Goal: Task Accomplishment & Management: Manage account settings

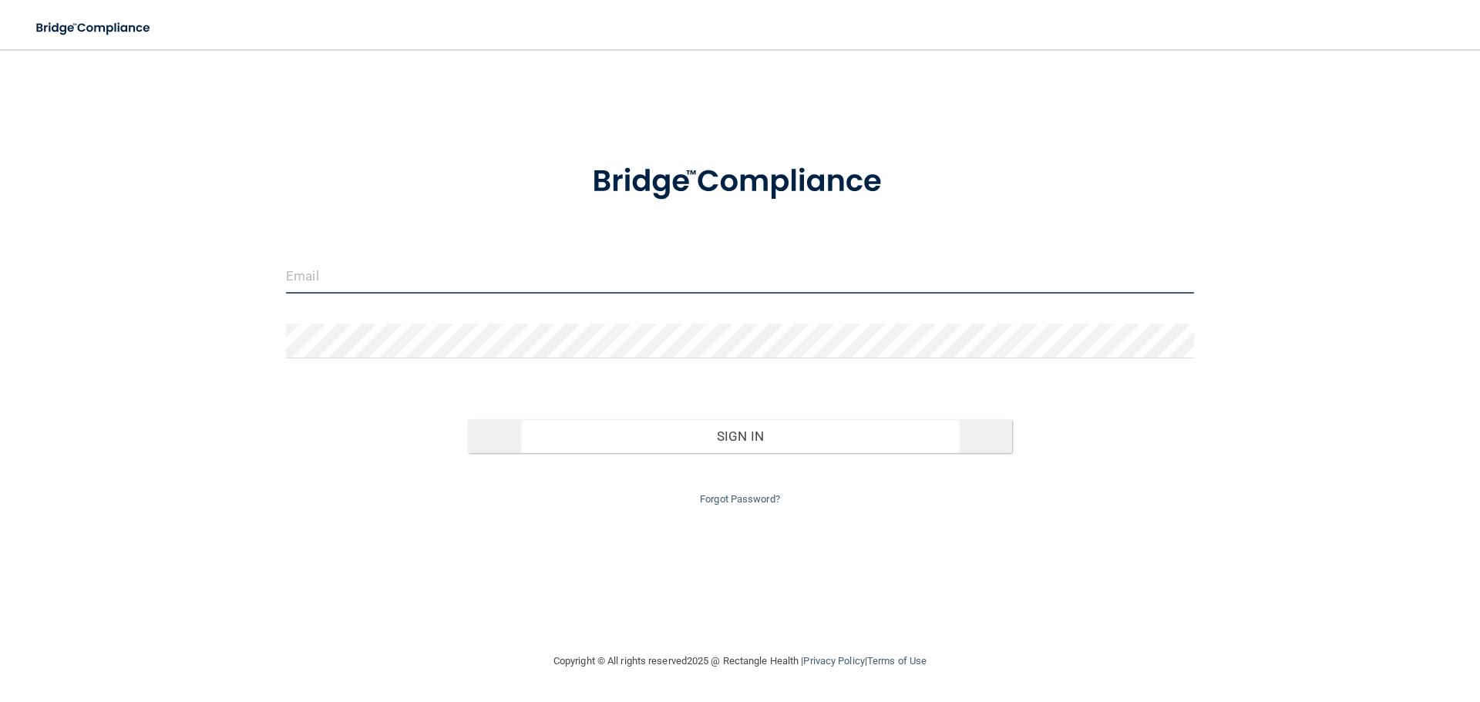
type input "[EMAIL_ADDRESS][DOMAIN_NAME]"
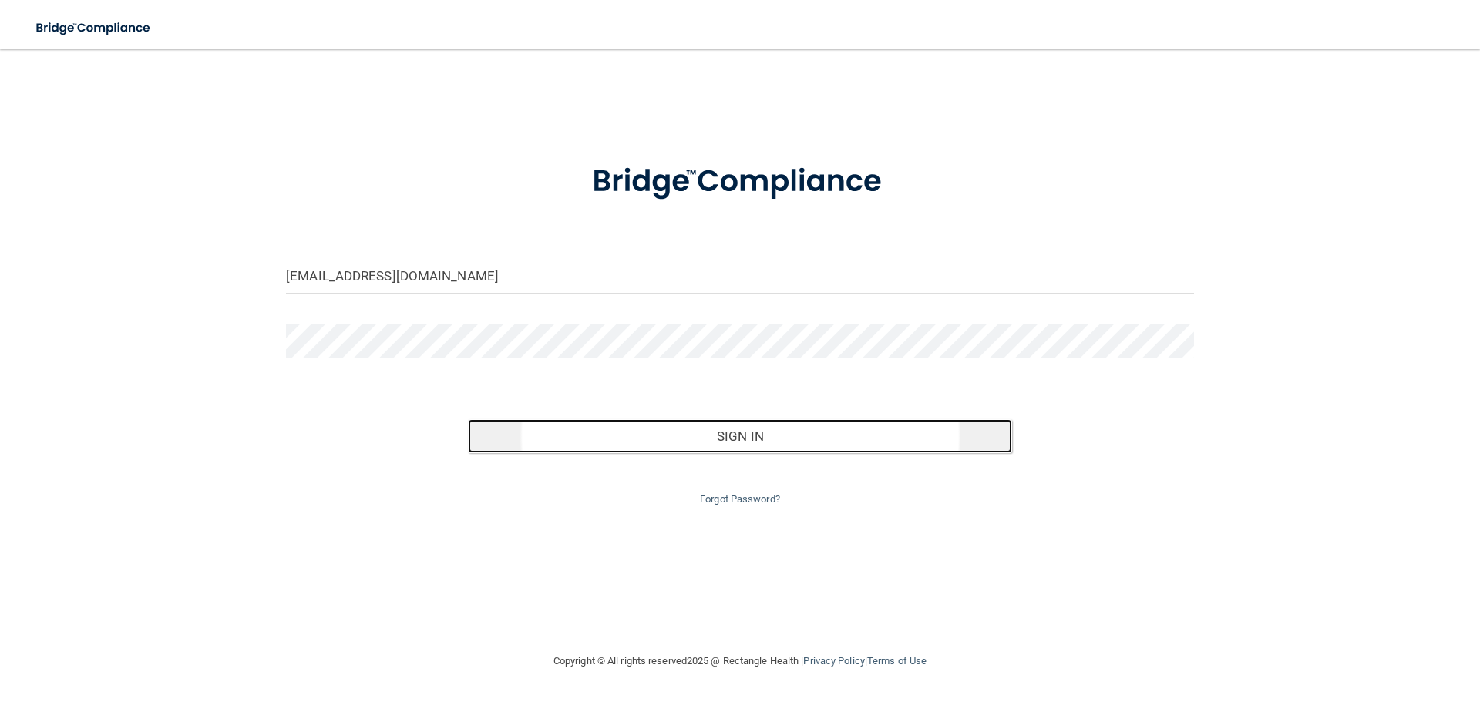
click at [759, 437] on button "Sign In" at bounding box center [740, 436] width 545 height 34
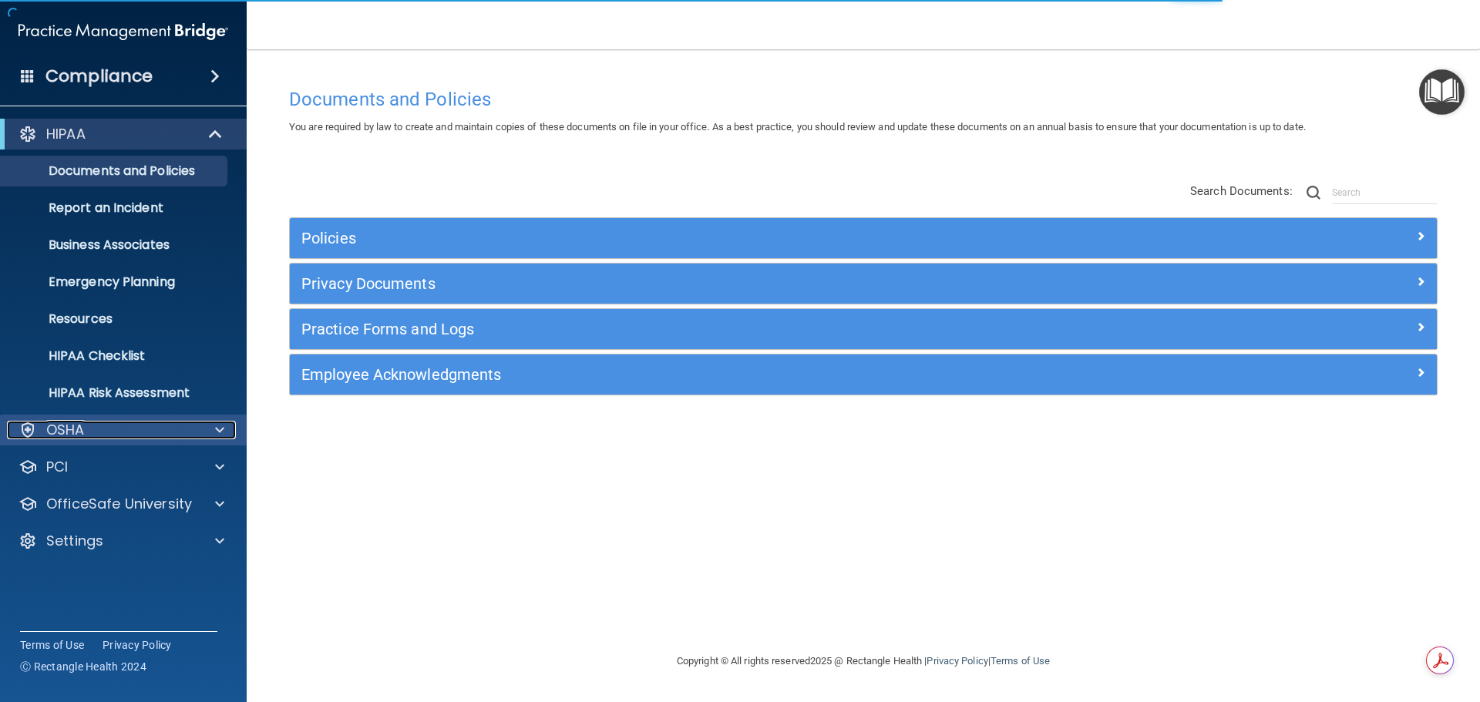
click at [218, 429] on span at bounding box center [219, 430] width 9 height 19
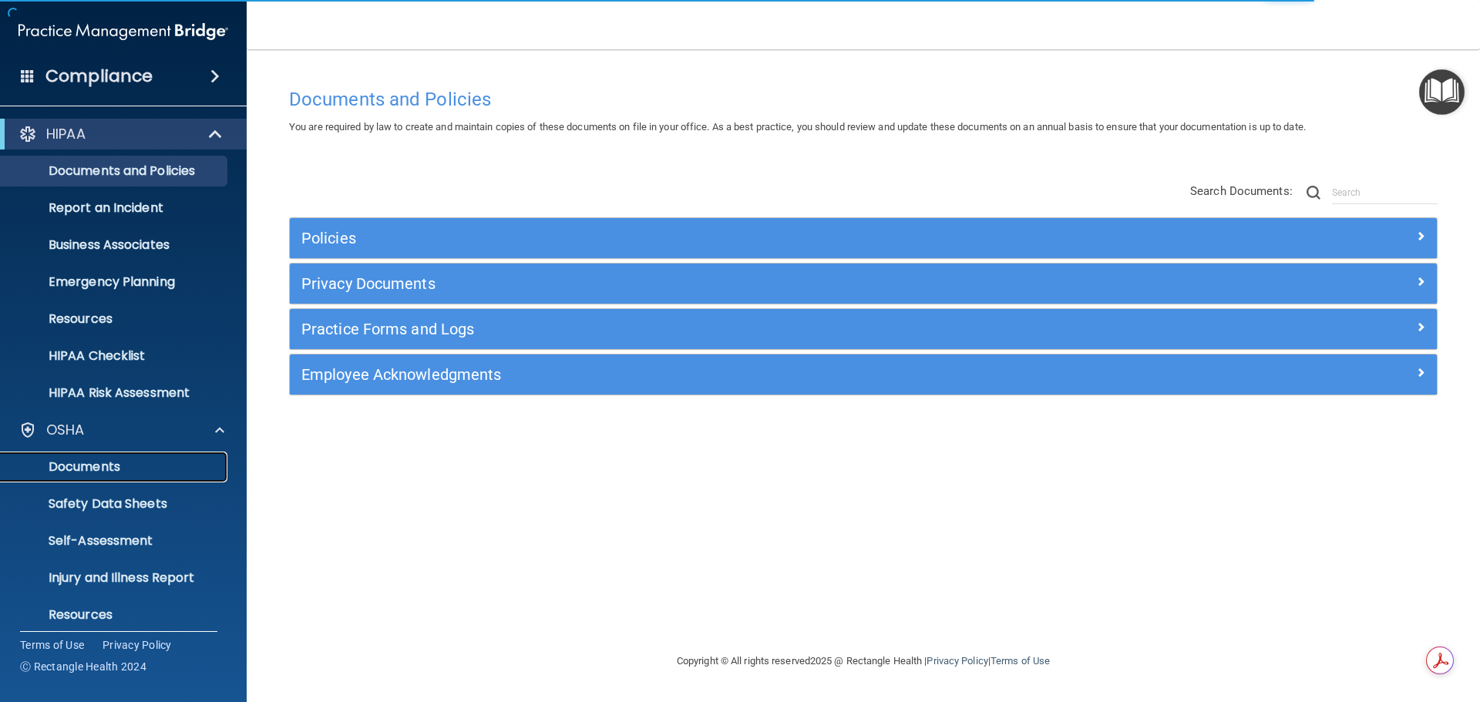
click at [85, 475] on p "Documents" at bounding box center [115, 466] width 210 height 15
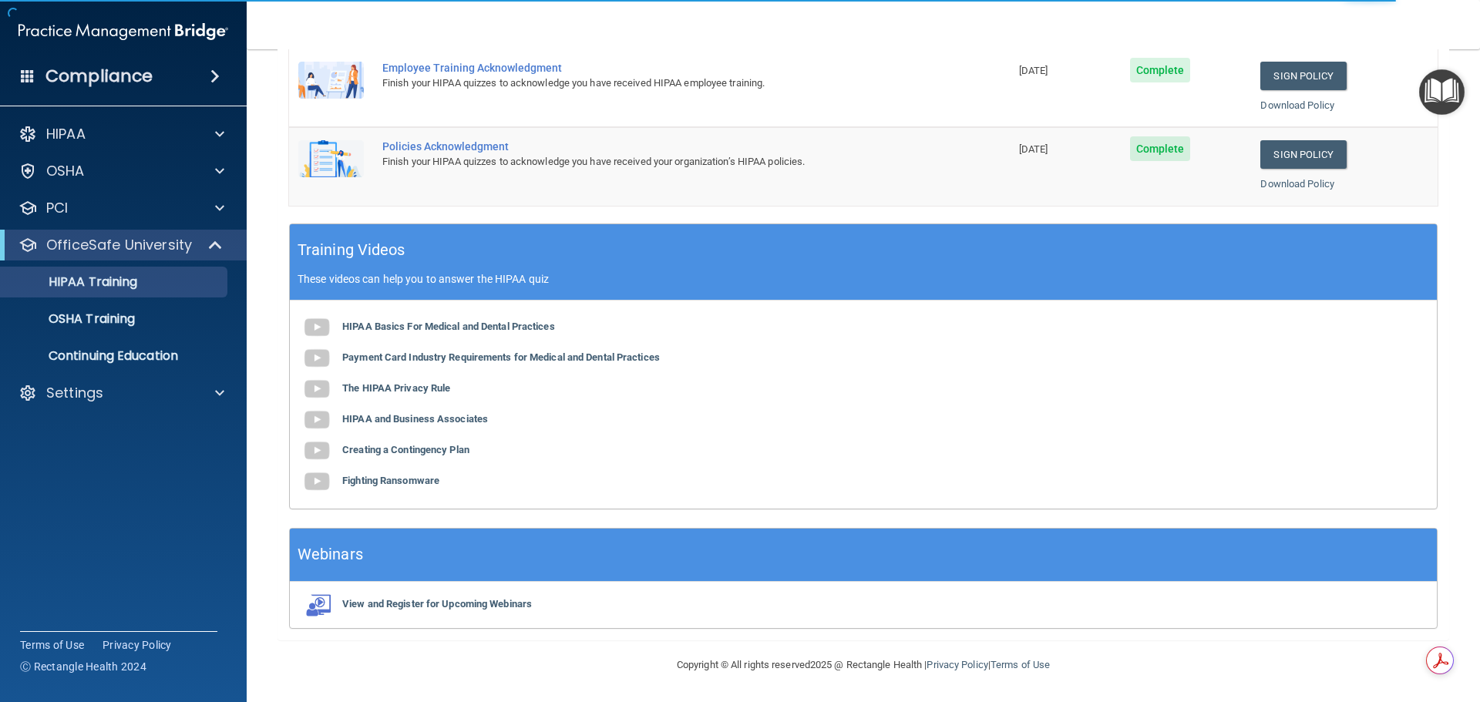
scroll to position [163, 0]
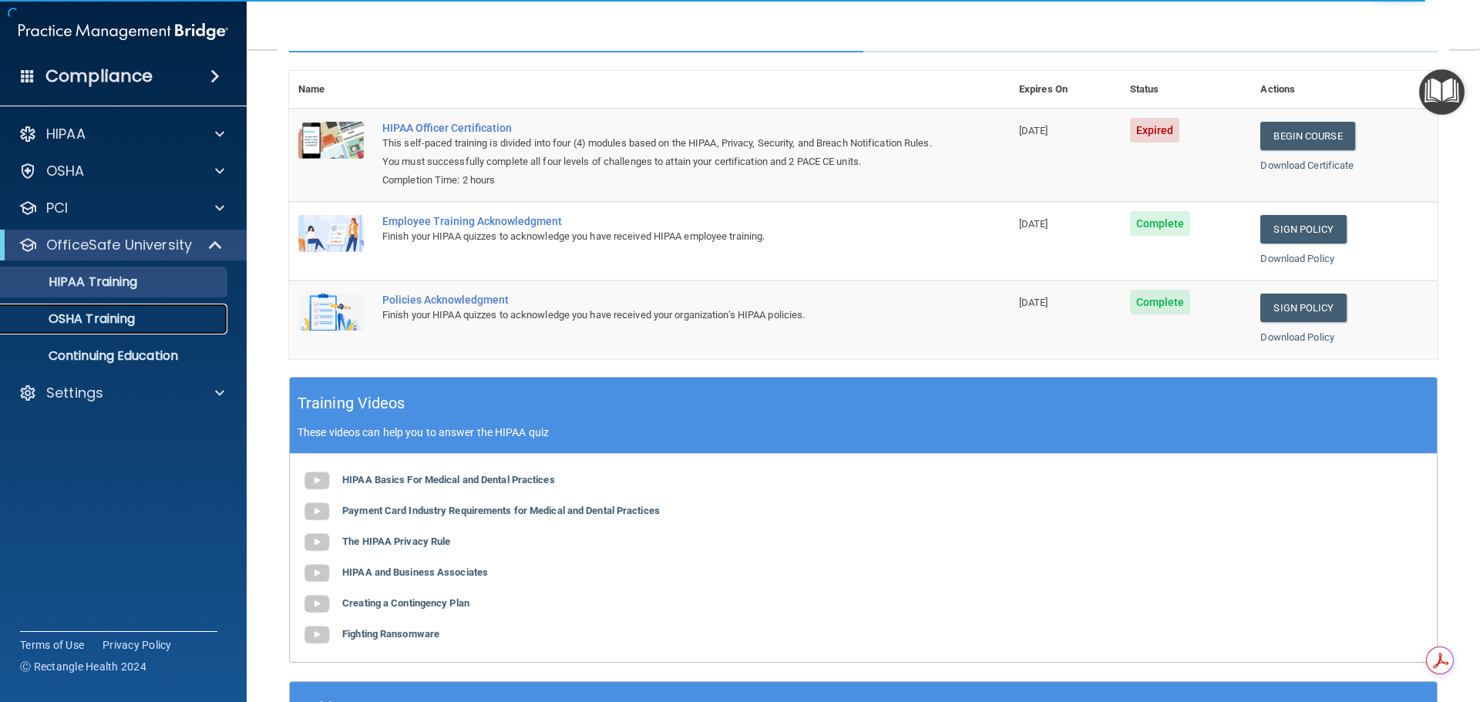
click at [80, 319] on p "OSHA Training" at bounding box center [72, 318] width 125 height 15
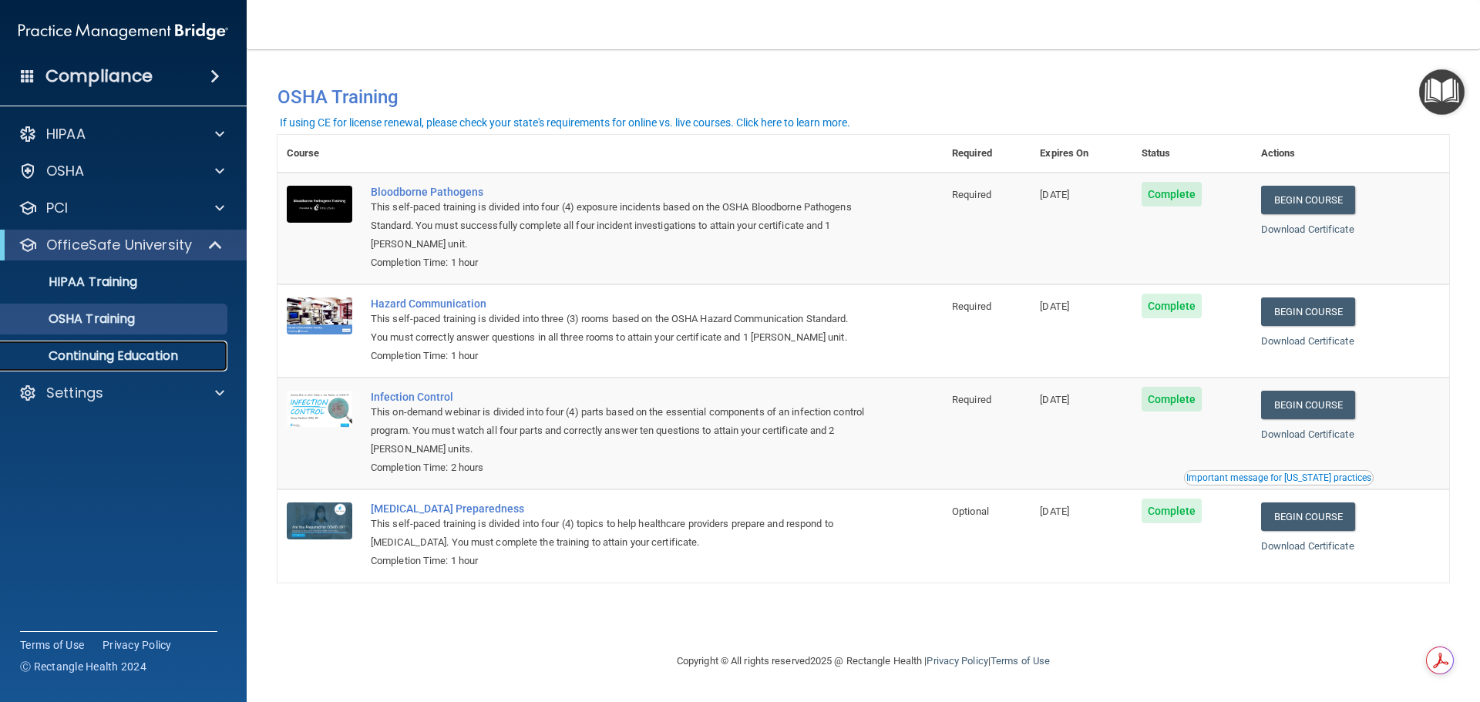
click at [127, 358] on p "Continuing Education" at bounding box center [115, 355] width 210 height 15
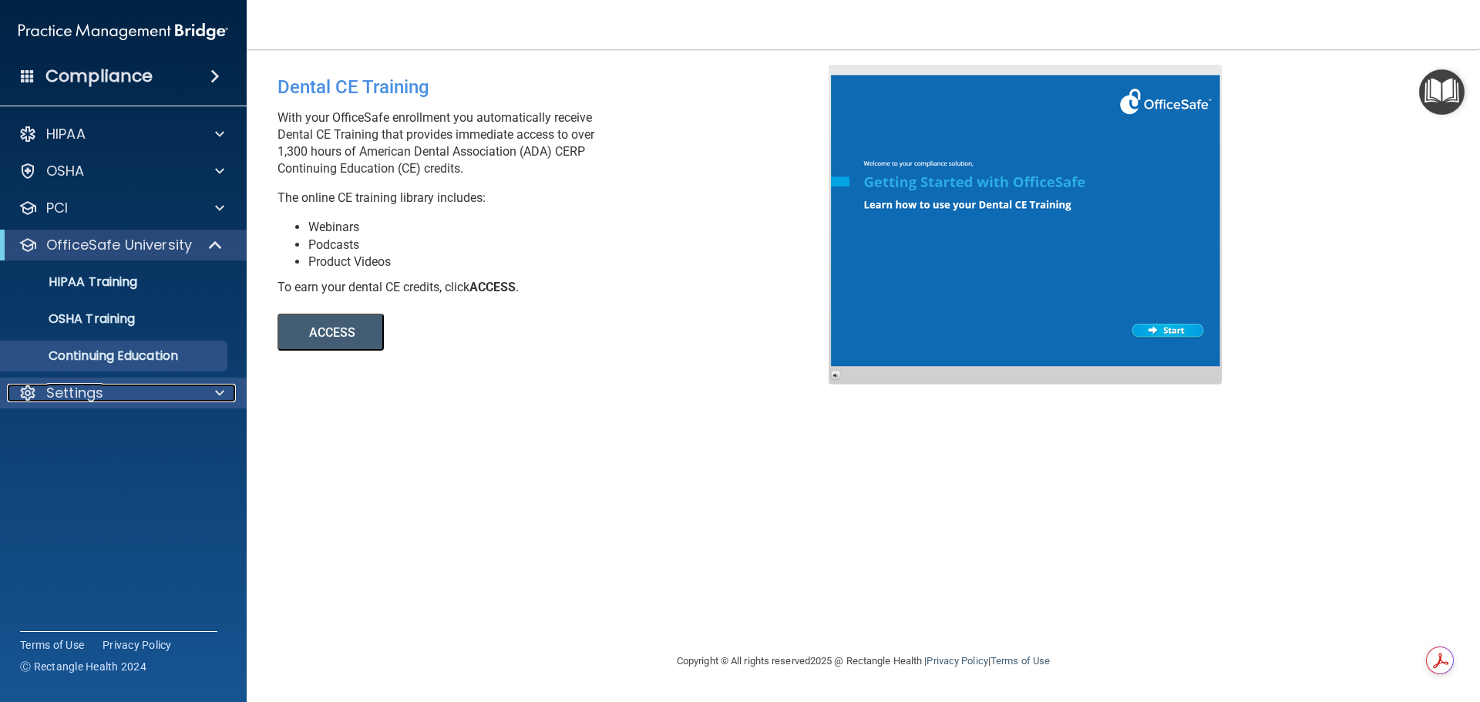
click at [68, 399] on p "Settings" at bounding box center [74, 393] width 57 height 19
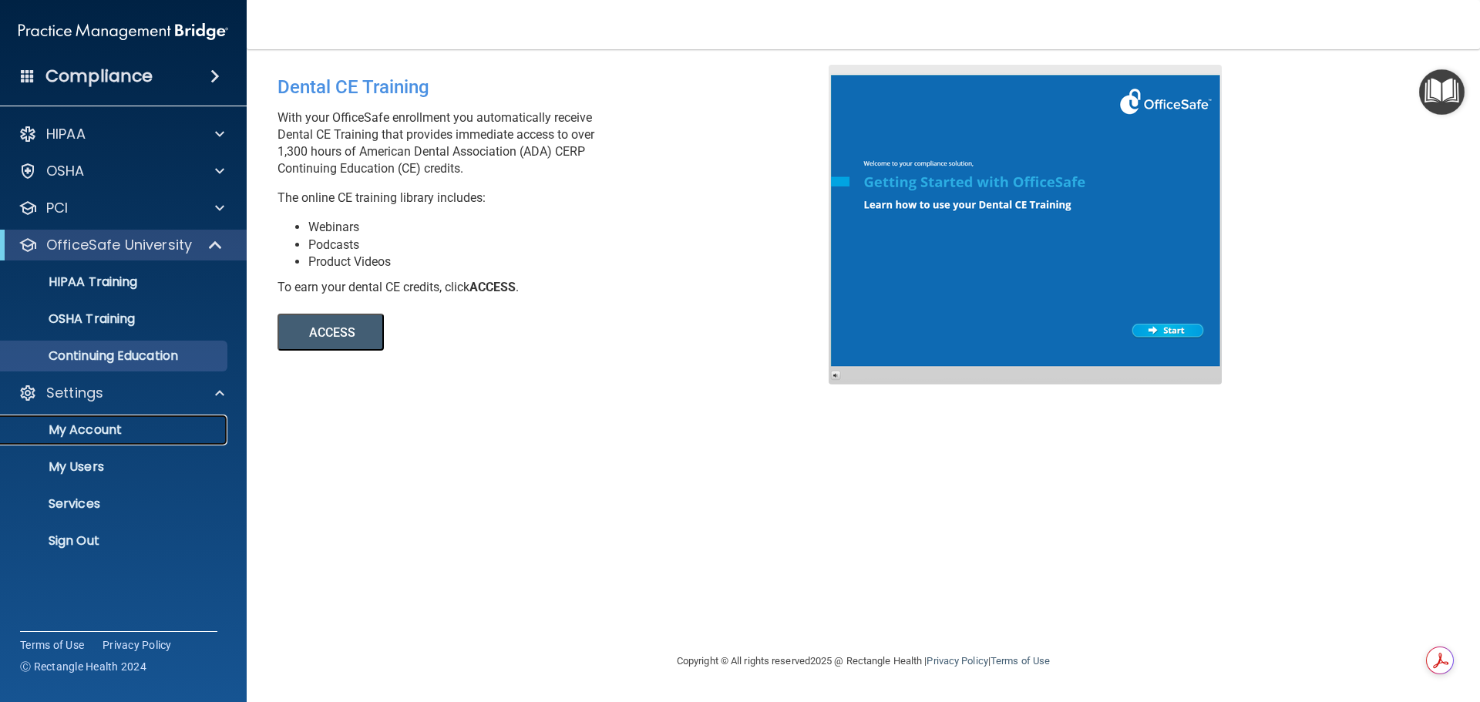
click at [88, 433] on p "My Account" at bounding box center [115, 429] width 210 height 15
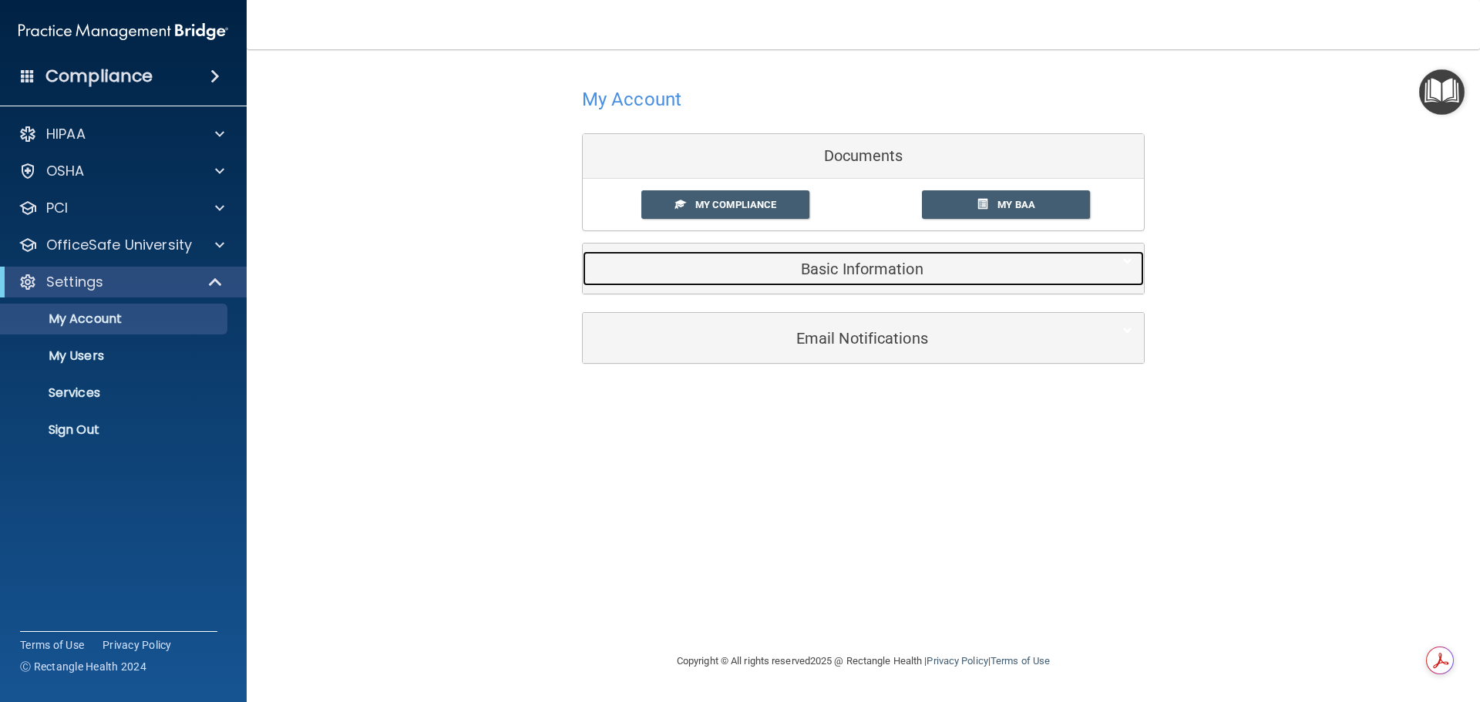
click at [860, 261] on h5 "Basic Information" at bounding box center [839, 269] width 491 height 17
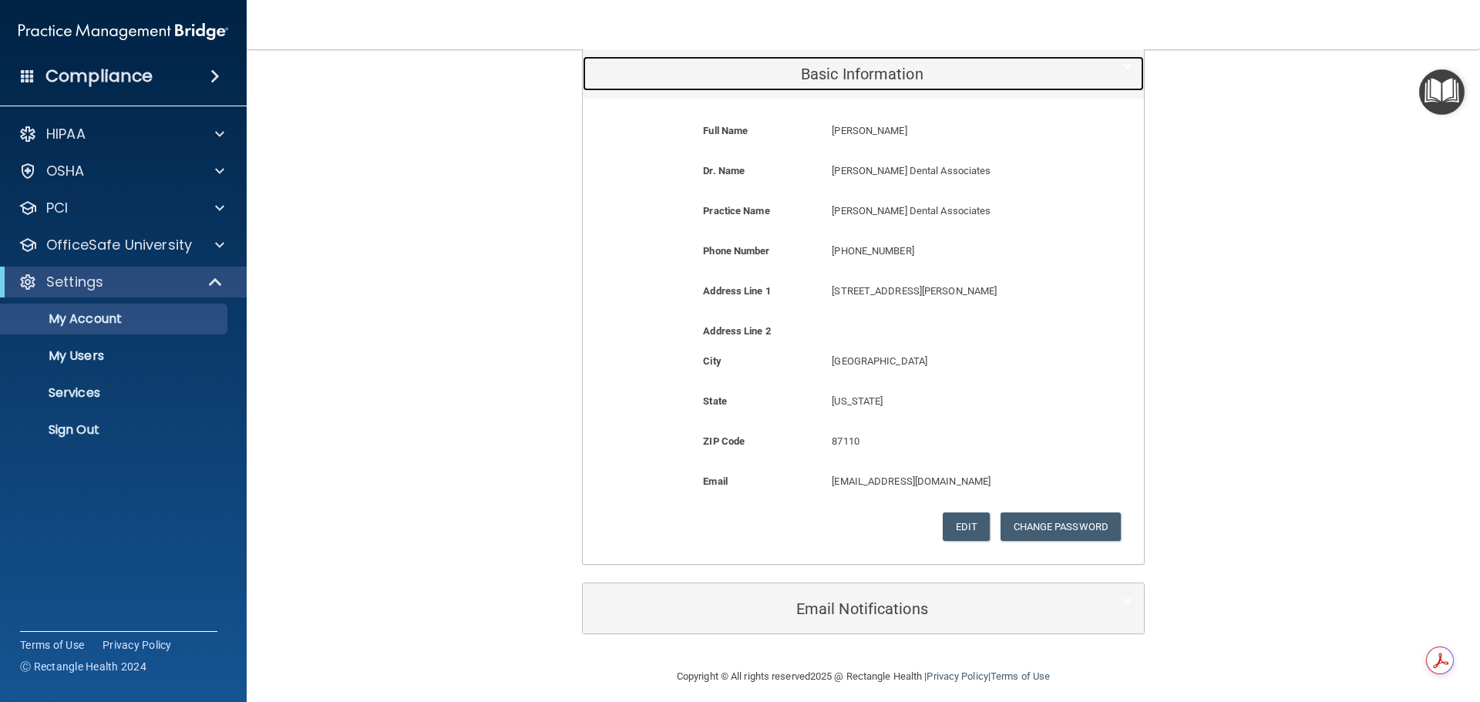
scroll to position [207, 0]
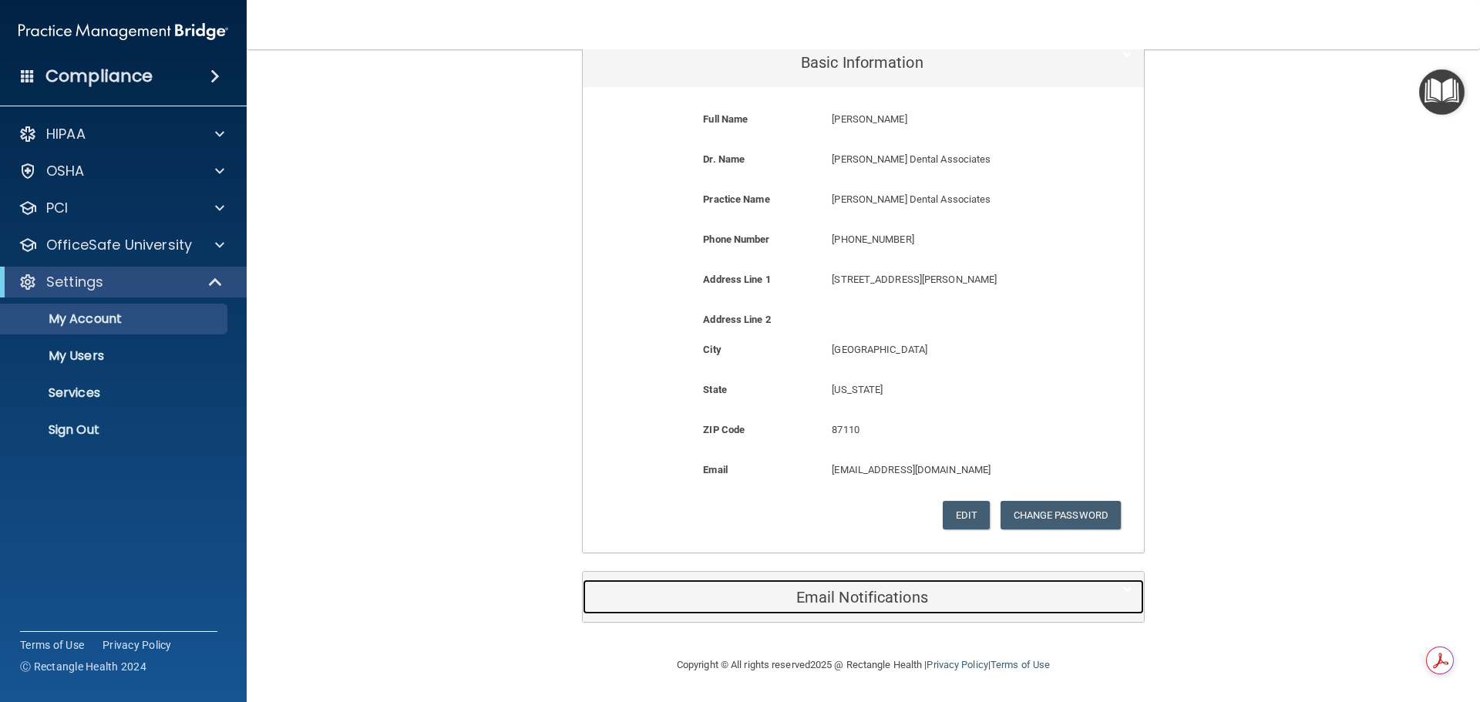
click at [853, 591] on h5 "Email Notifications" at bounding box center [839, 597] width 491 height 17
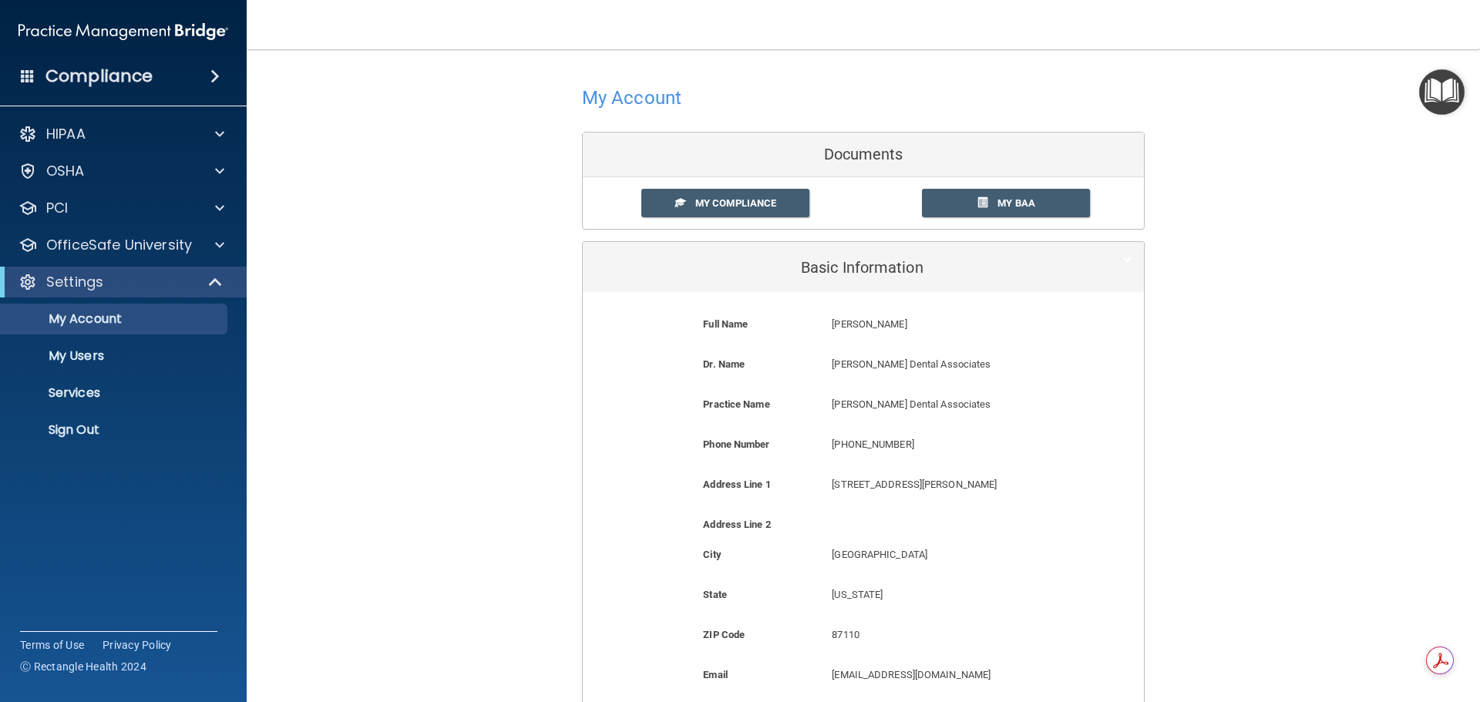
scroll to position [0, 0]
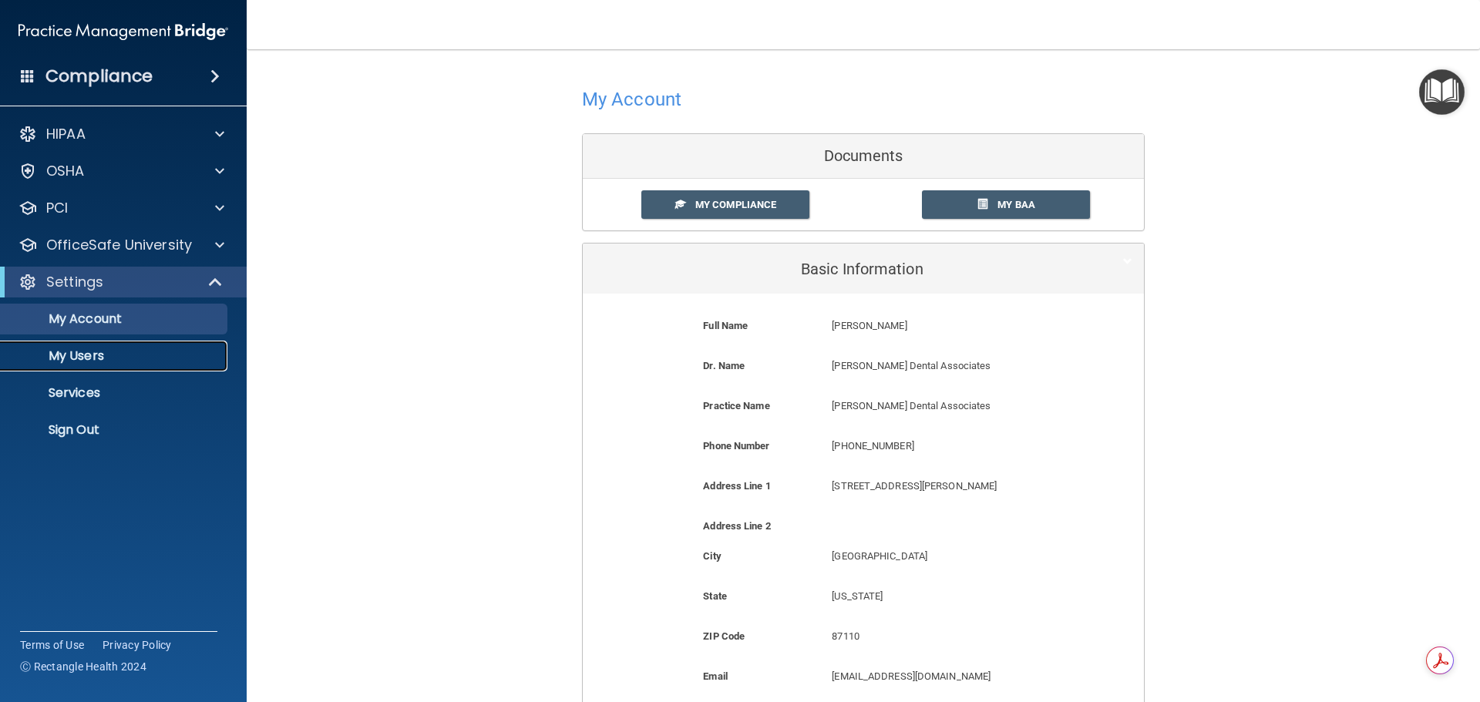
click at [97, 355] on p "My Users" at bounding box center [115, 355] width 210 height 15
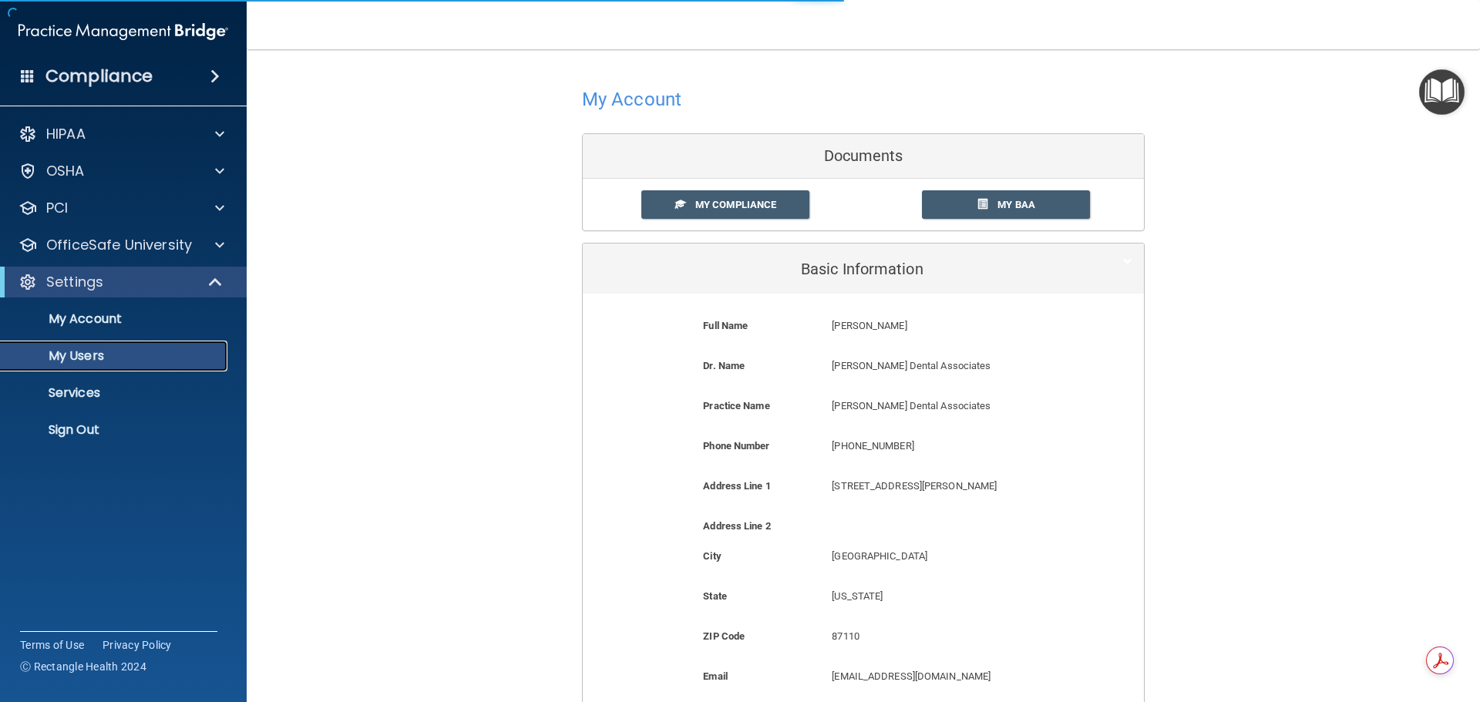
select select "20"
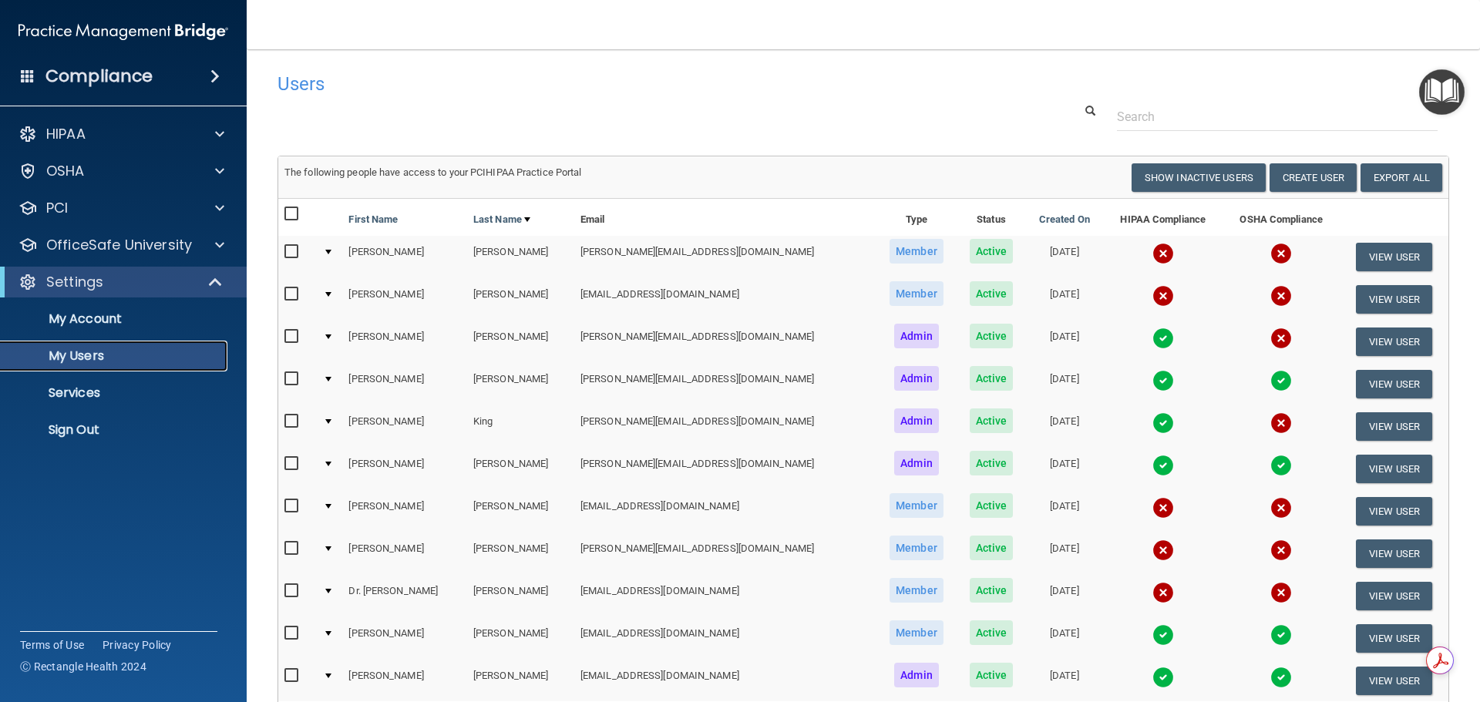
scroll to position [154, 0]
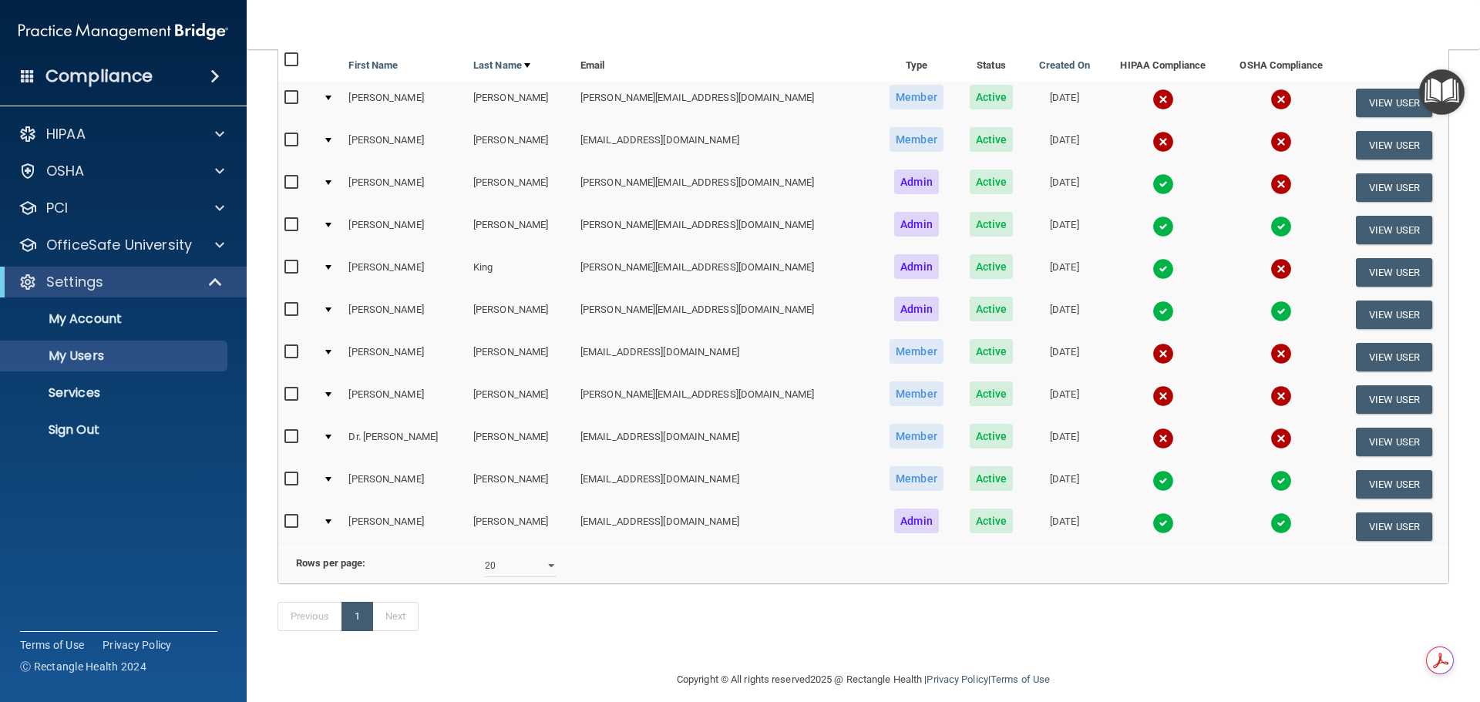
click at [1167, 643] on div "Previous 1 Next" at bounding box center [863, 619] width 1195 height 71
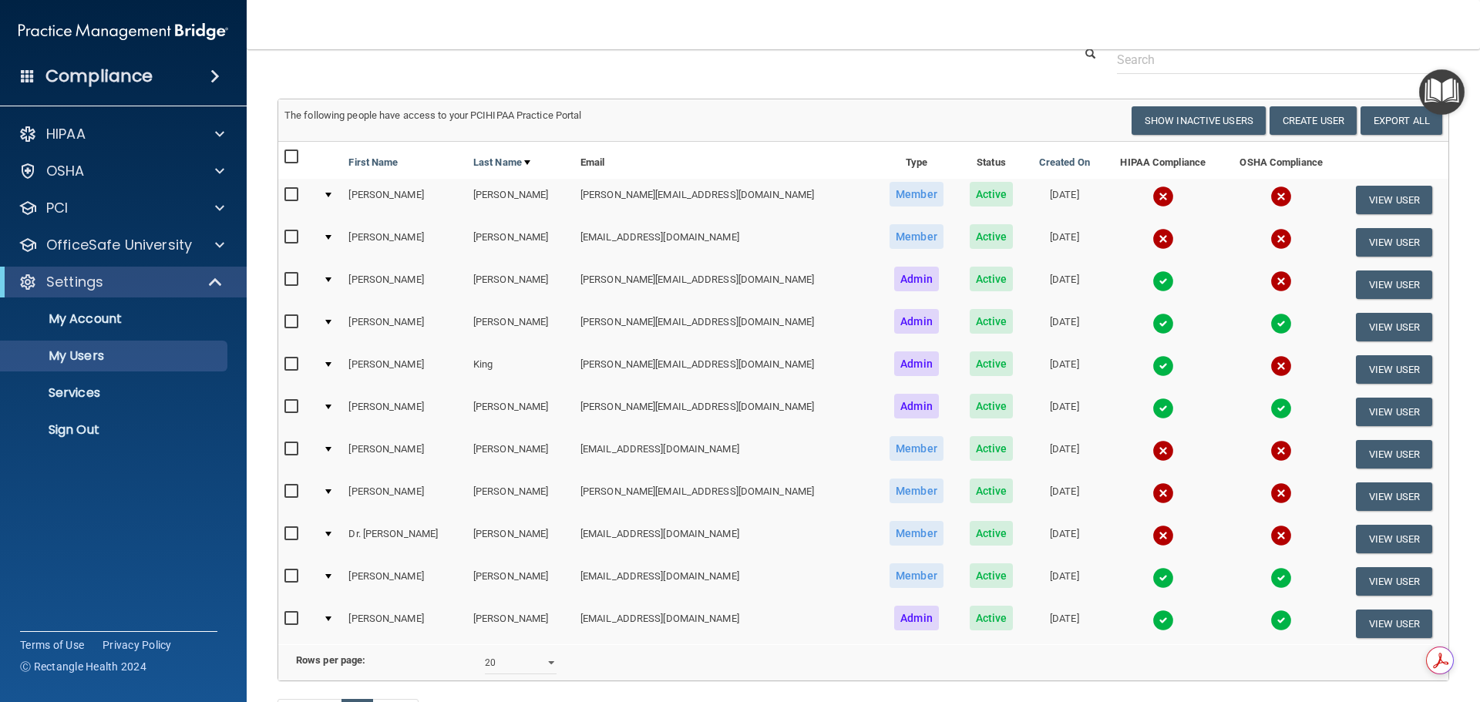
scroll to position [0, 0]
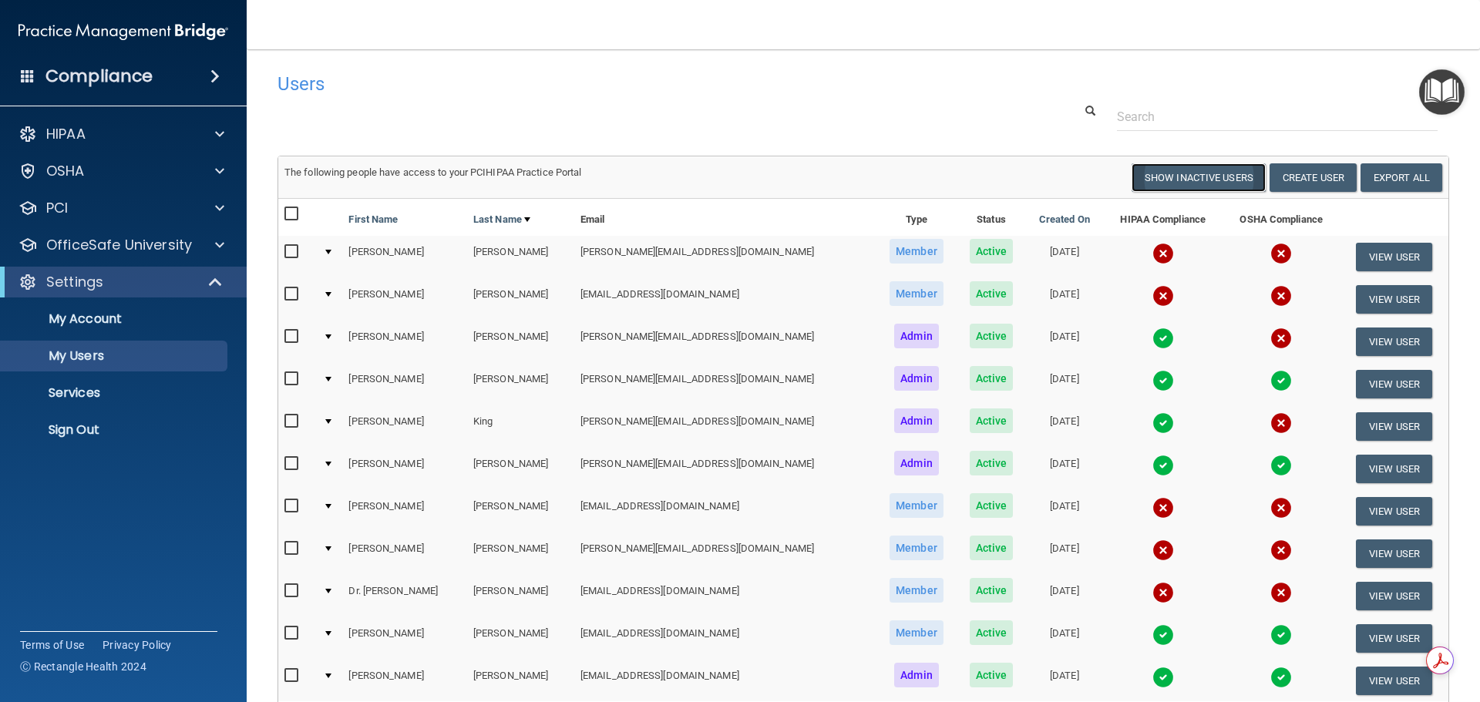
click at [1178, 173] on button "Show Inactive Users" at bounding box center [1199, 177] width 134 height 29
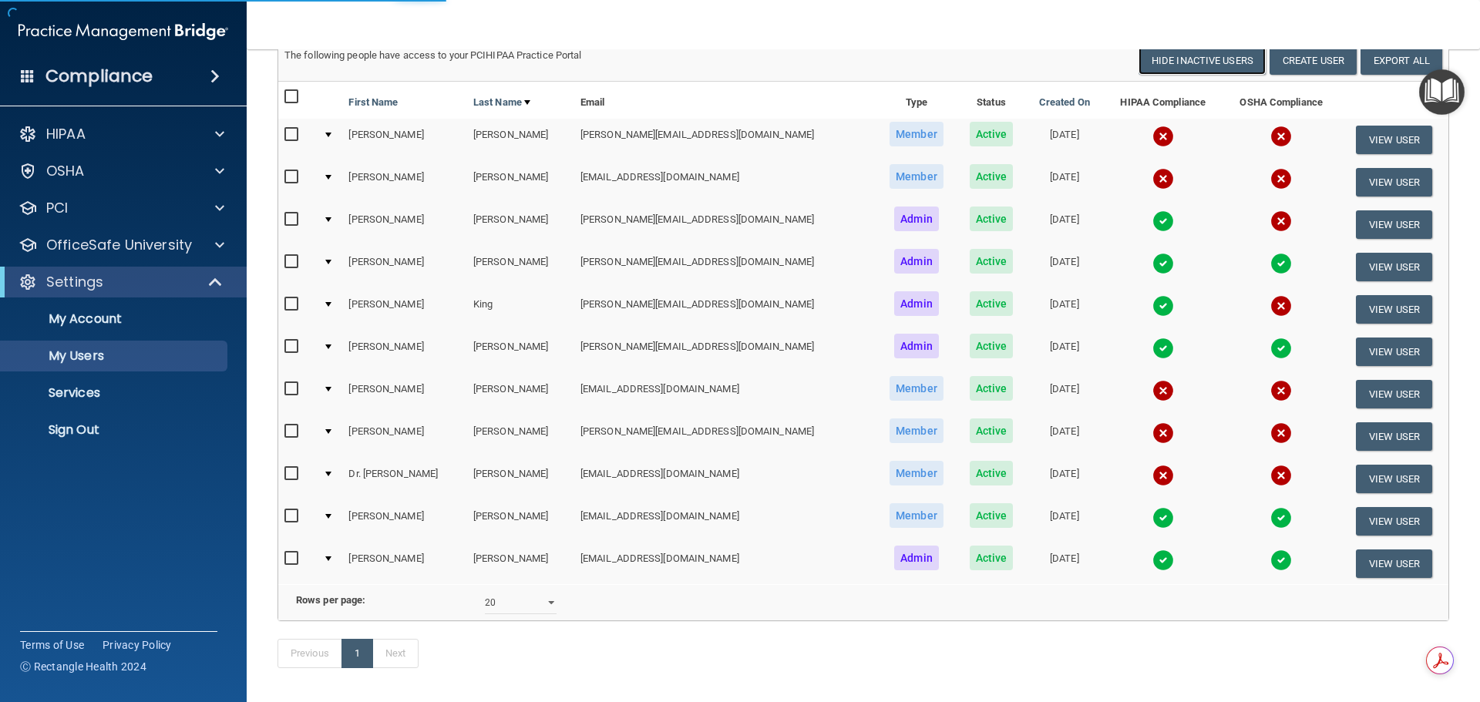
scroll to position [154, 0]
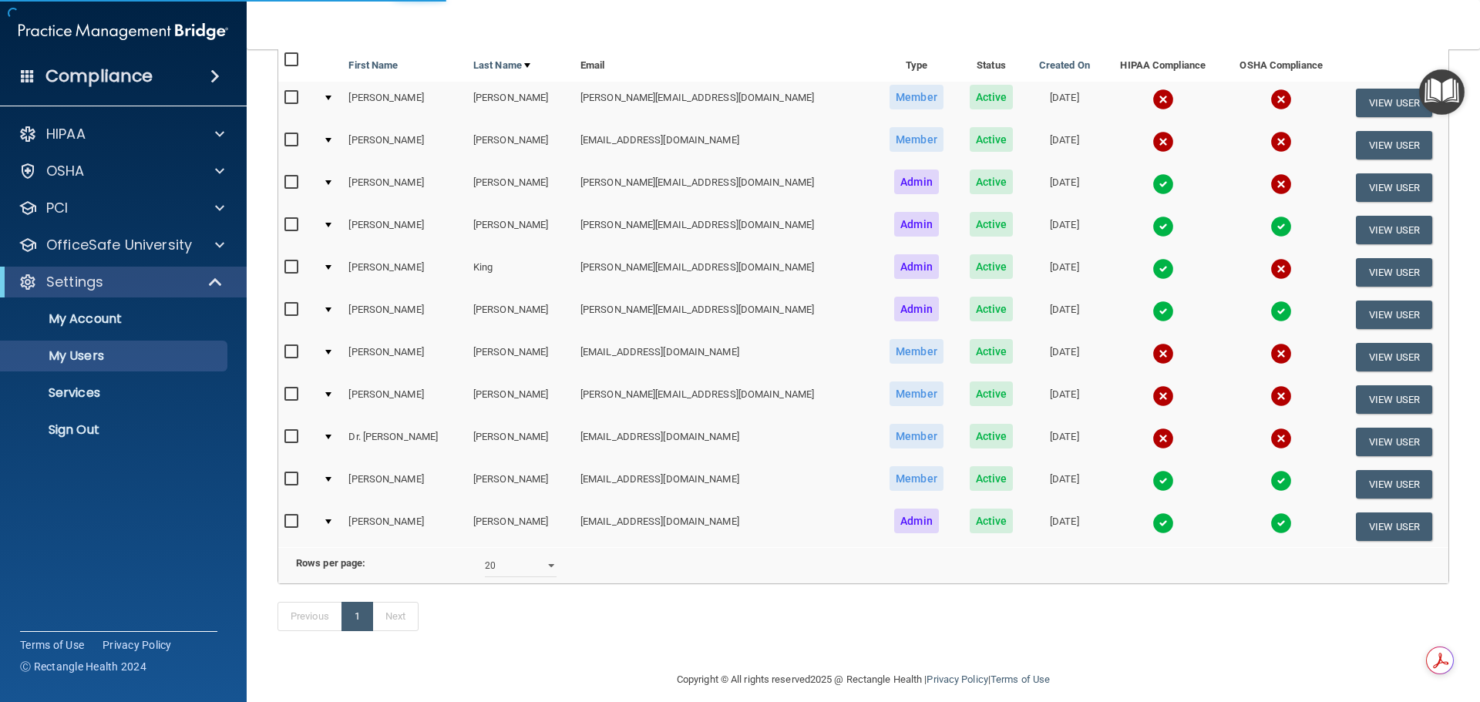
select select "20"
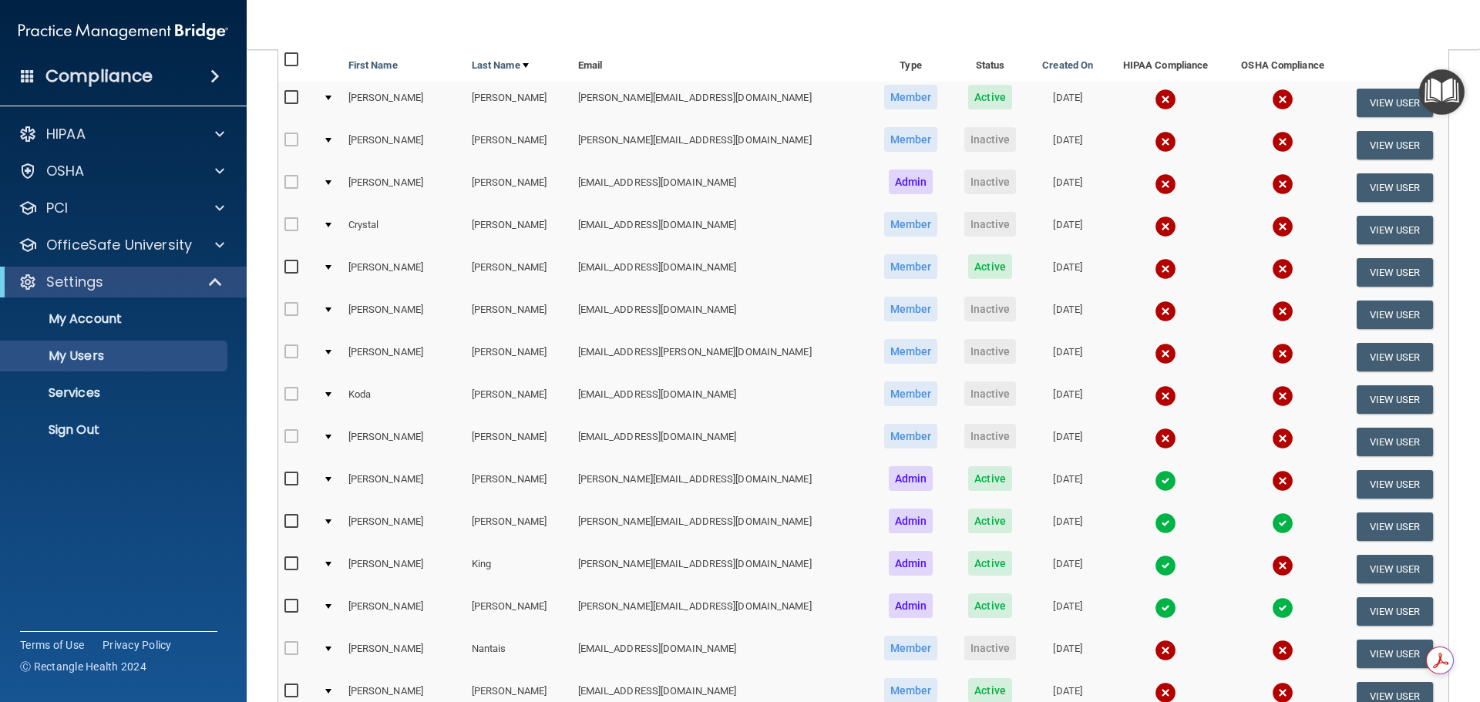
click at [951, 62] on th "Status" at bounding box center [990, 63] width 79 height 37
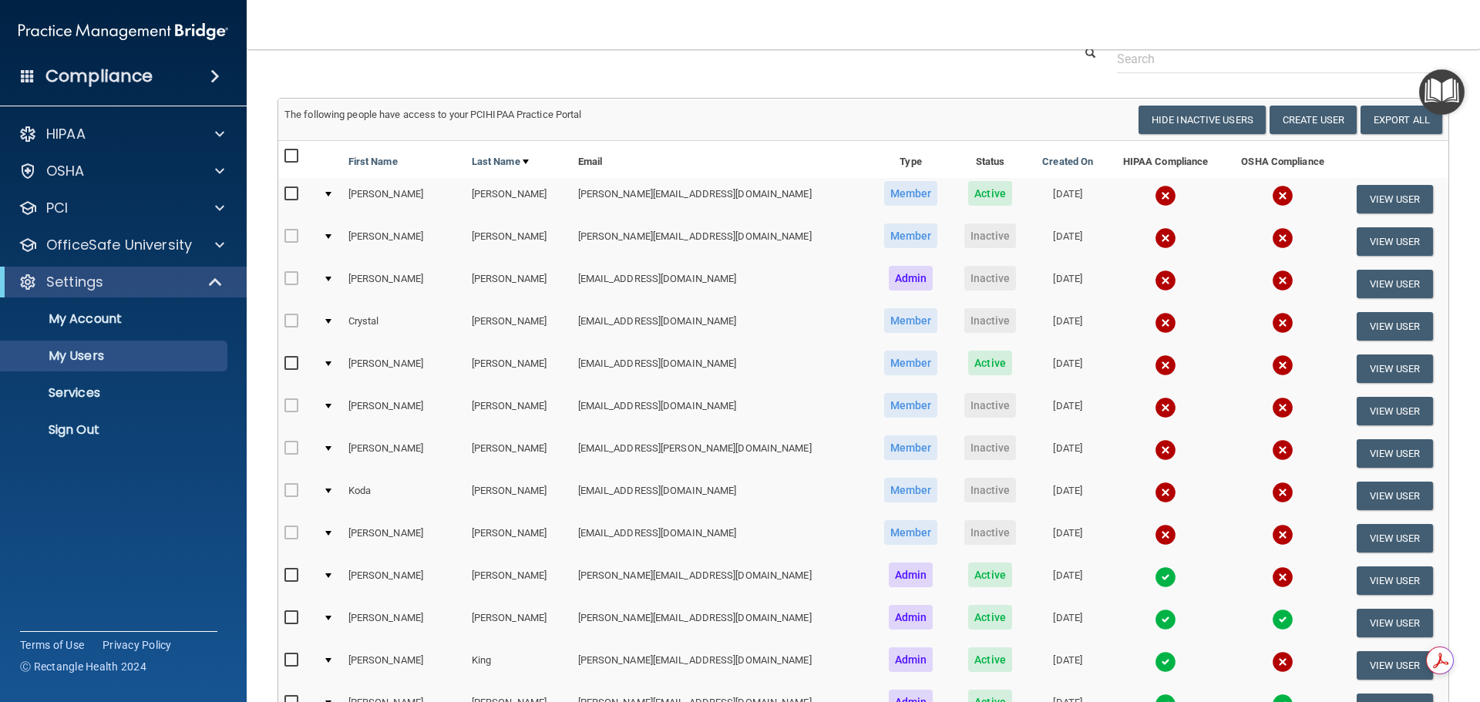
scroll to position [0, 0]
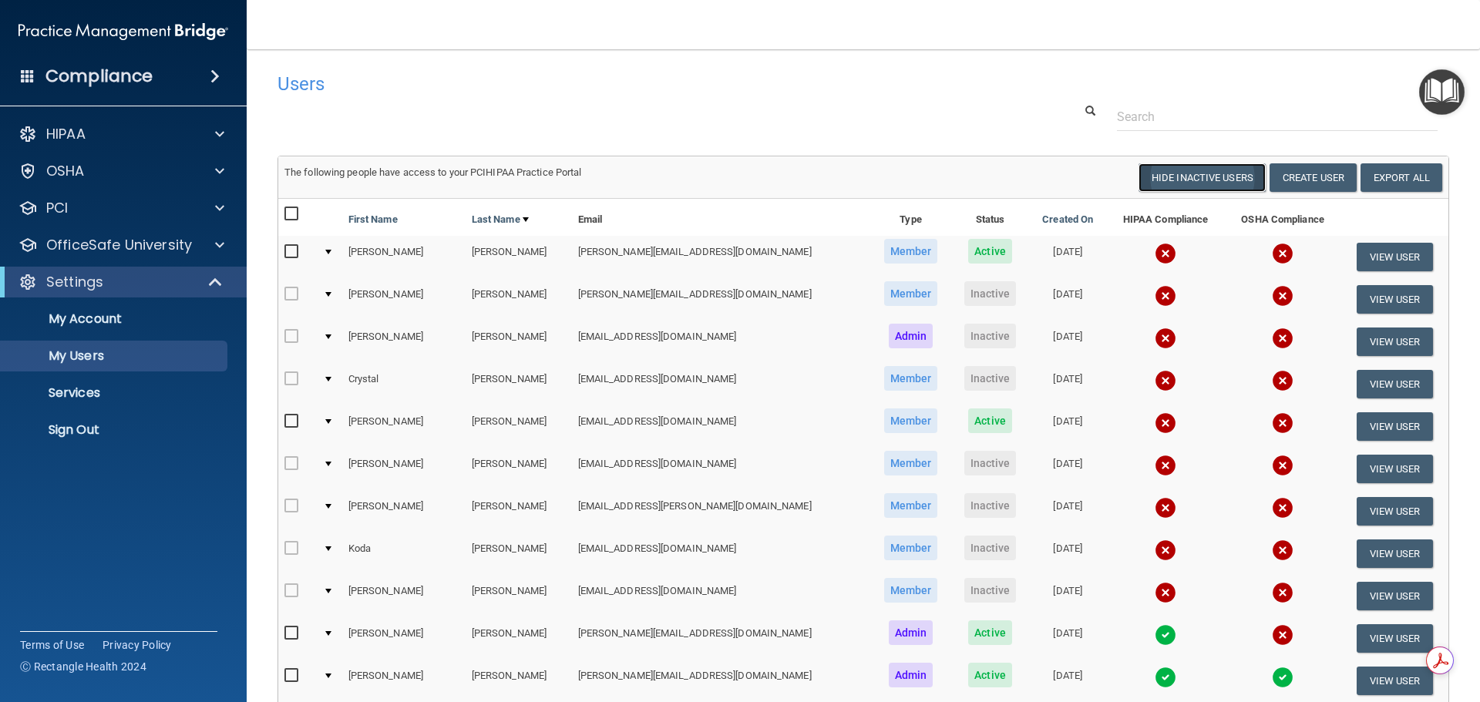
click at [1190, 179] on button "Hide Inactive Users" at bounding box center [1202, 177] width 127 height 29
select select "20"
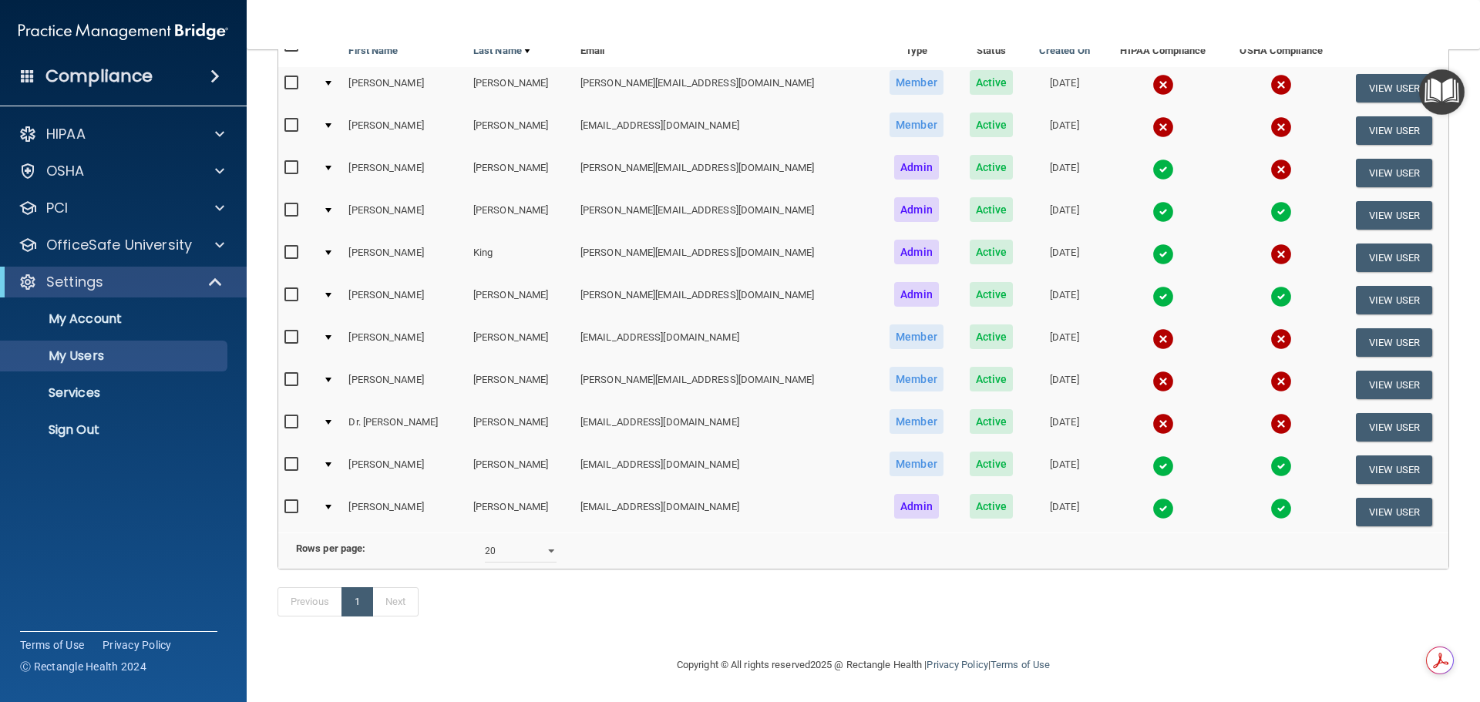
scroll to position [0, 5]
click at [1384, 413] on button "View User" at bounding box center [1394, 427] width 76 height 29
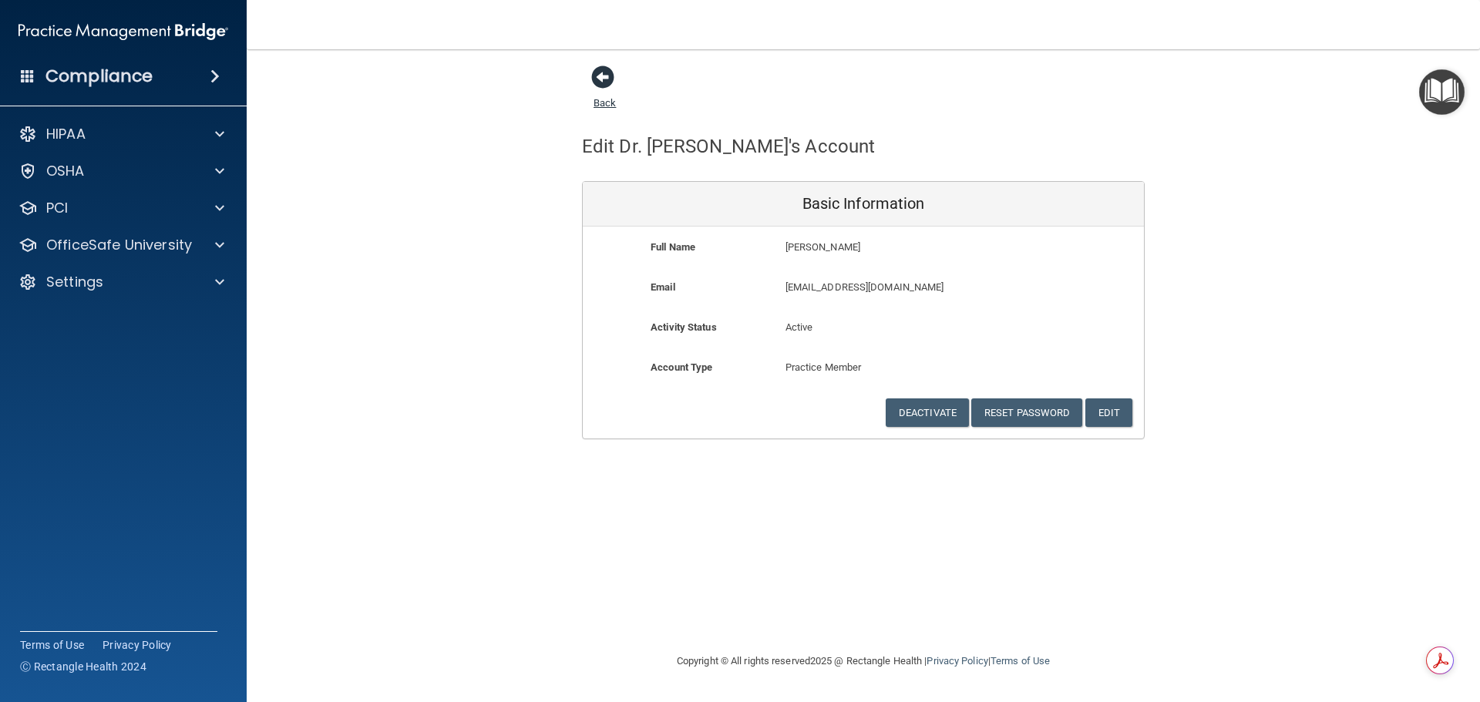
click at [604, 73] on span at bounding box center [602, 77] width 23 height 23
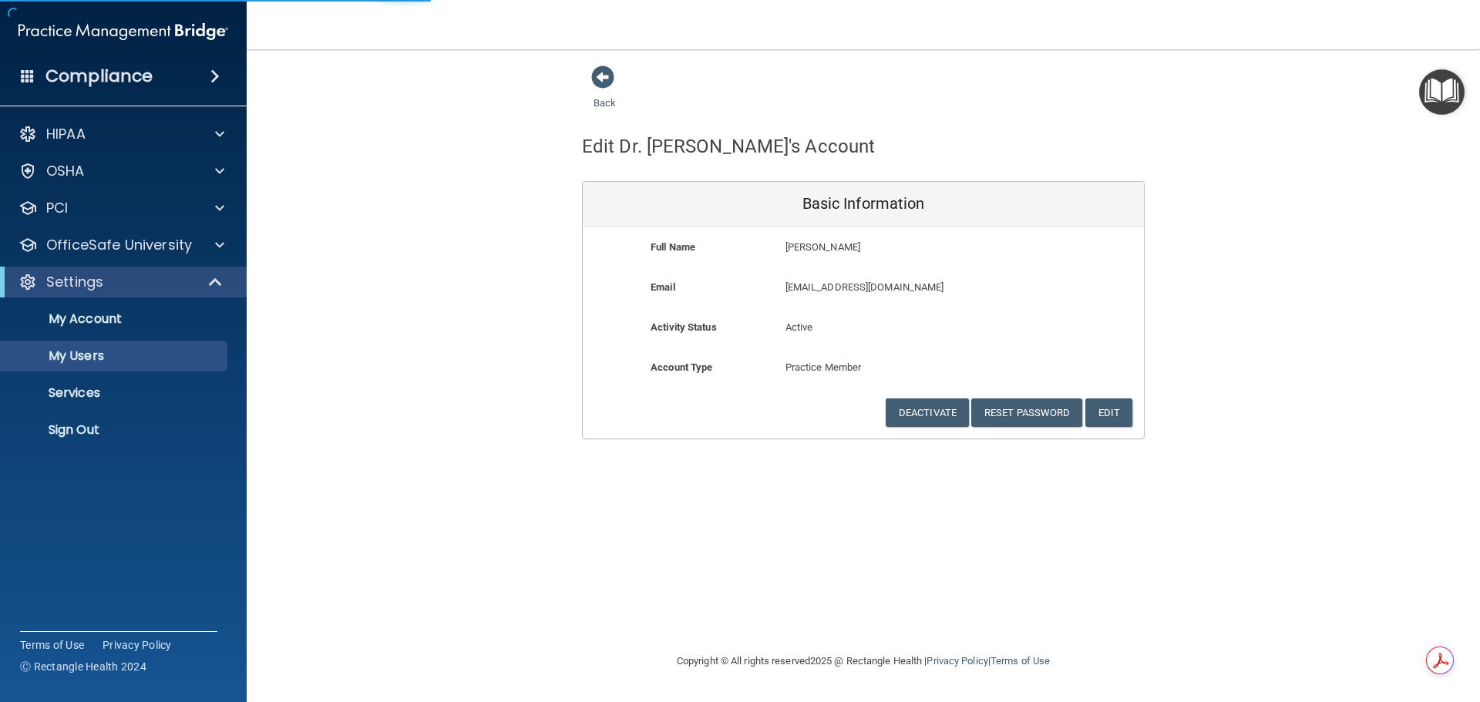
select select "20"
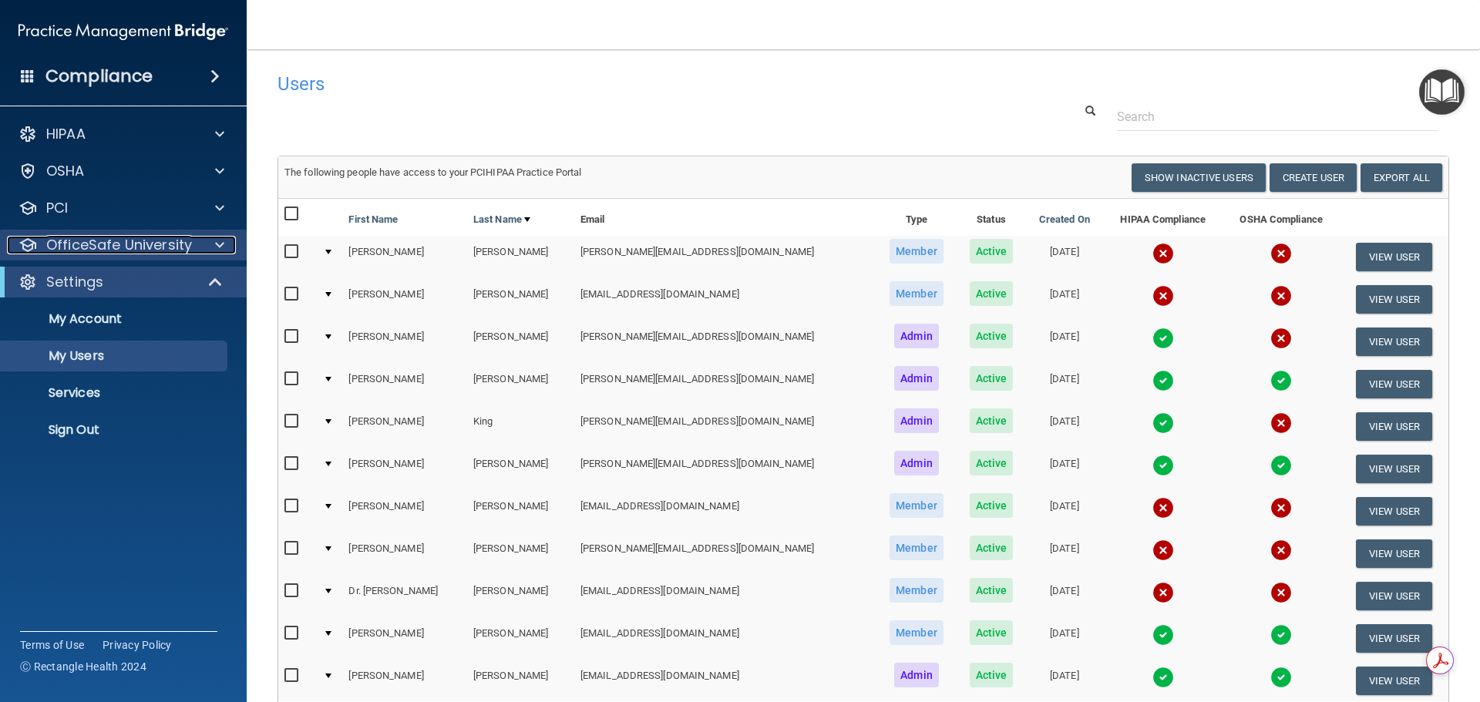
click at [218, 243] on span at bounding box center [219, 245] width 9 height 19
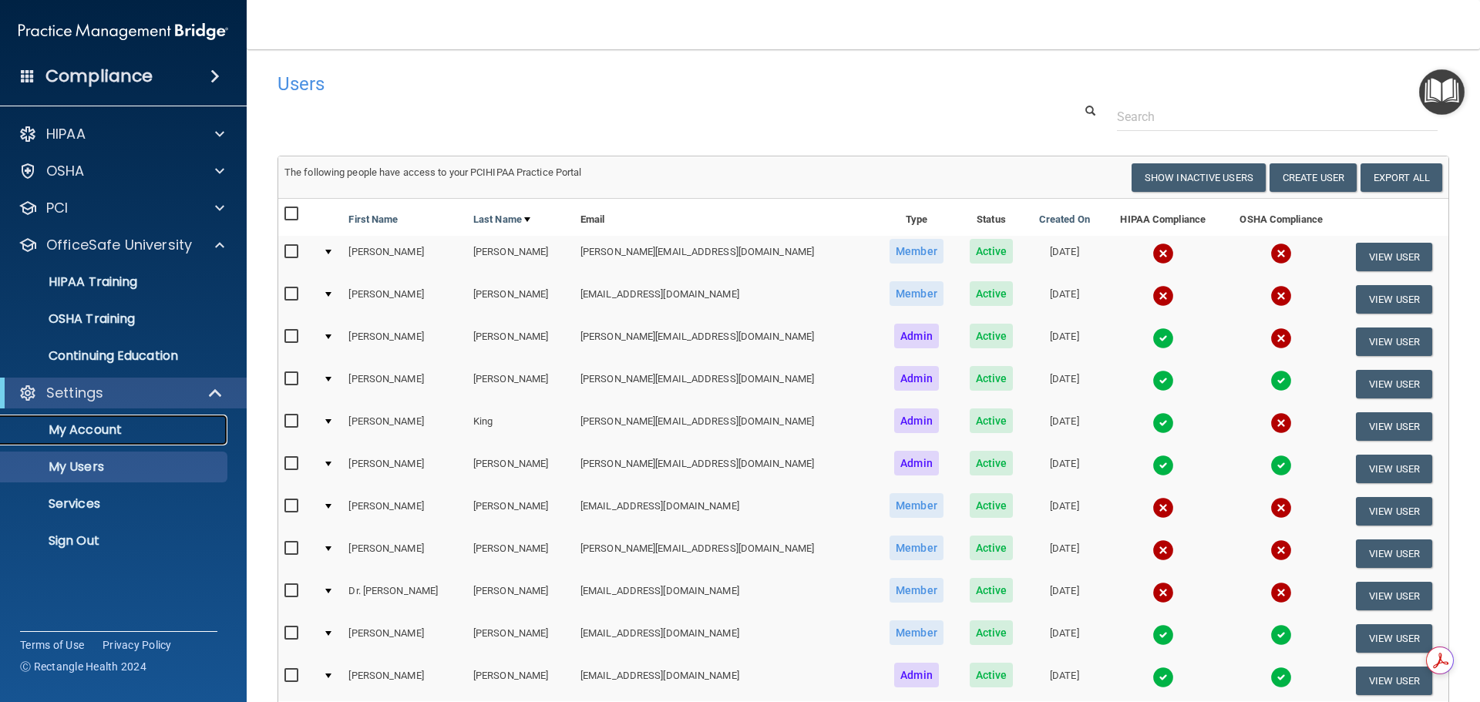
click at [77, 431] on p "My Account" at bounding box center [115, 429] width 210 height 15
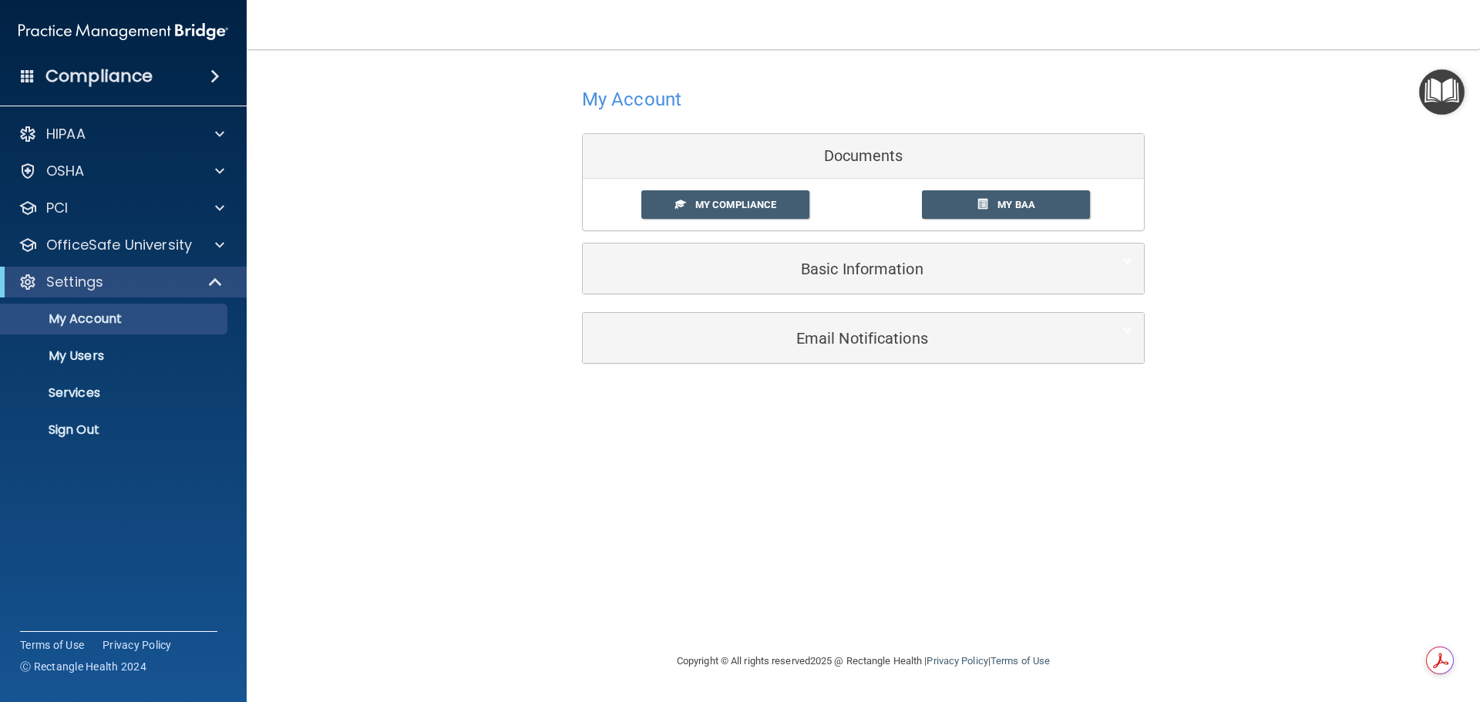
click at [621, 505] on div "My Account Documents My Compliance My Compliance My BAA Basic Information Full …" at bounding box center [864, 351] width 1172 height 572
click at [1005, 203] on span "My BAA" at bounding box center [1017, 205] width 38 height 12
click at [728, 204] on span "My Compliance" at bounding box center [735, 205] width 81 height 12
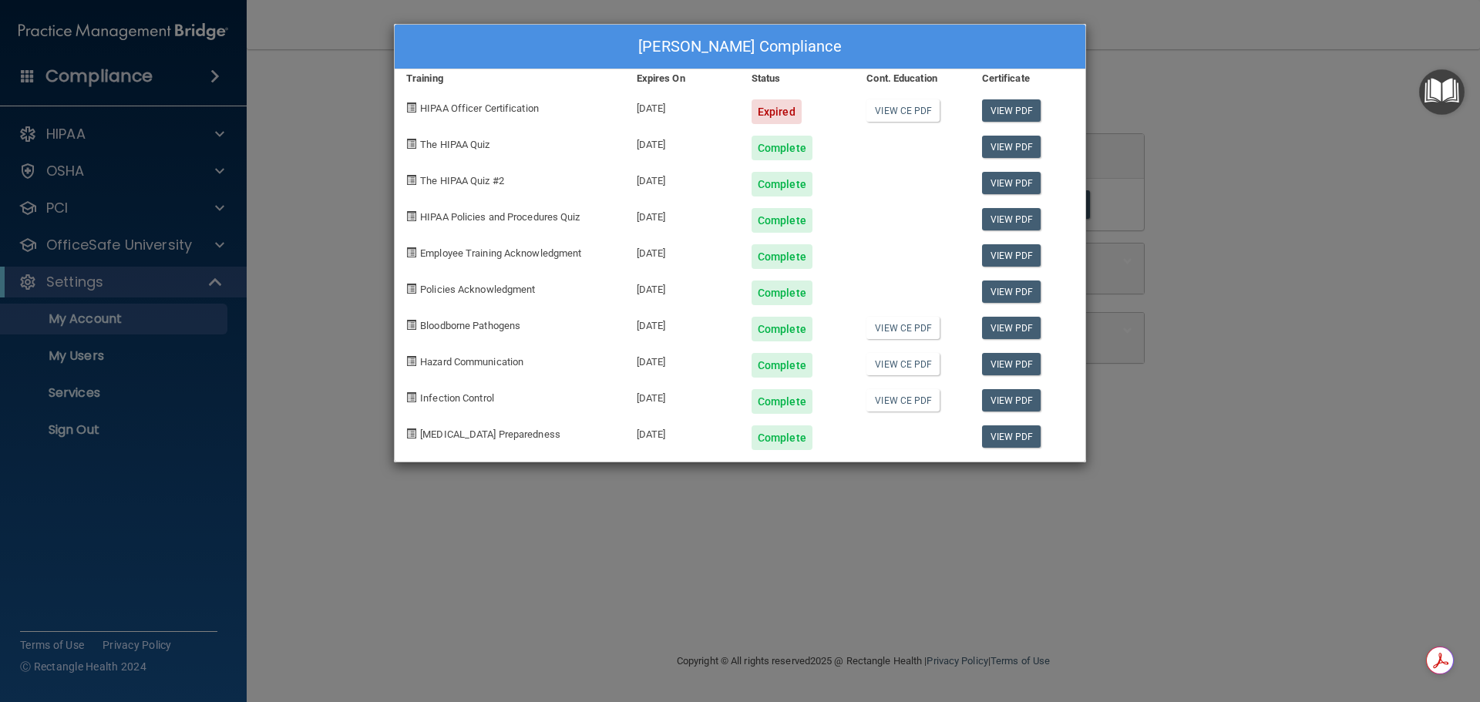
click at [1247, 206] on div "[PERSON_NAME] Compliance Training Expires On Status Cont. Education Certificate…" at bounding box center [740, 351] width 1480 height 702
